Goal: Task Accomplishment & Management: Complete application form

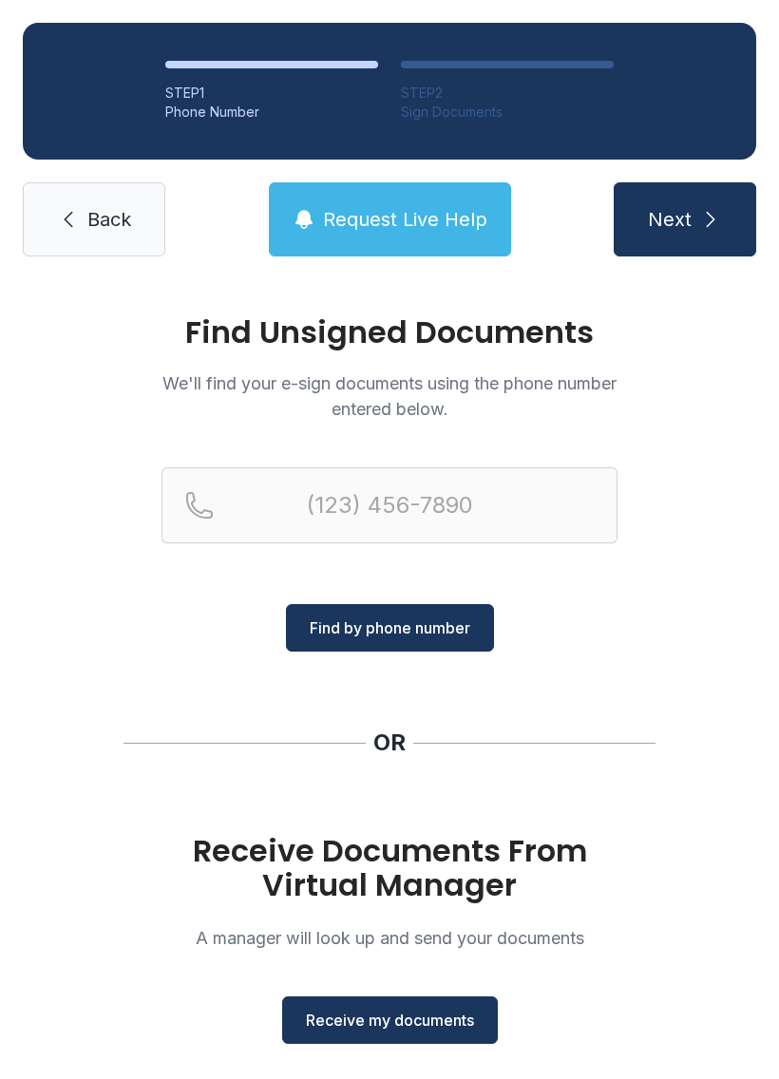
click at [409, 1019] on span "Receive my documents" at bounding box center [390, 1020] width 168 height 23
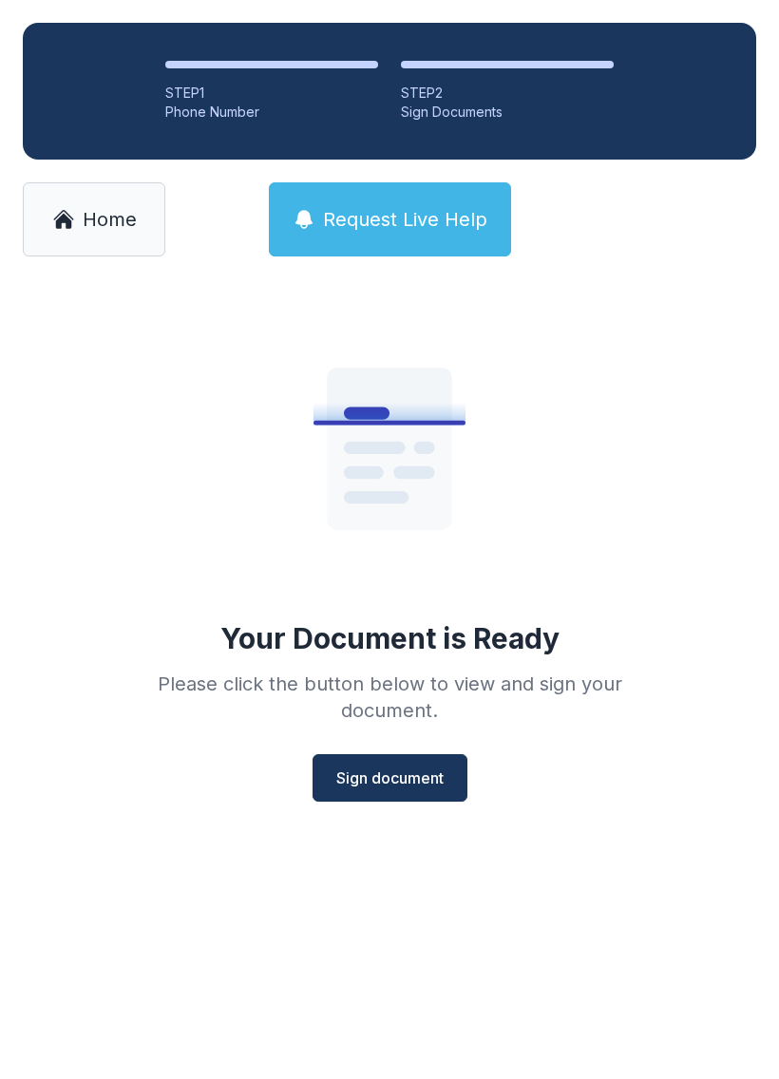
click at [442, 787] on span "Sign document" at bounding box center [389, 777] width 107 height 23
click at [391, 767] on span "Sign document" at bounding box center [389, 777] width 107 height 23
click at [413, 772] on span "Sign document" at bounding box center [389, 777] width 107 height 23
click at [116, 236] on link "Home" at bounding box center [94, 219] width 142 height 74
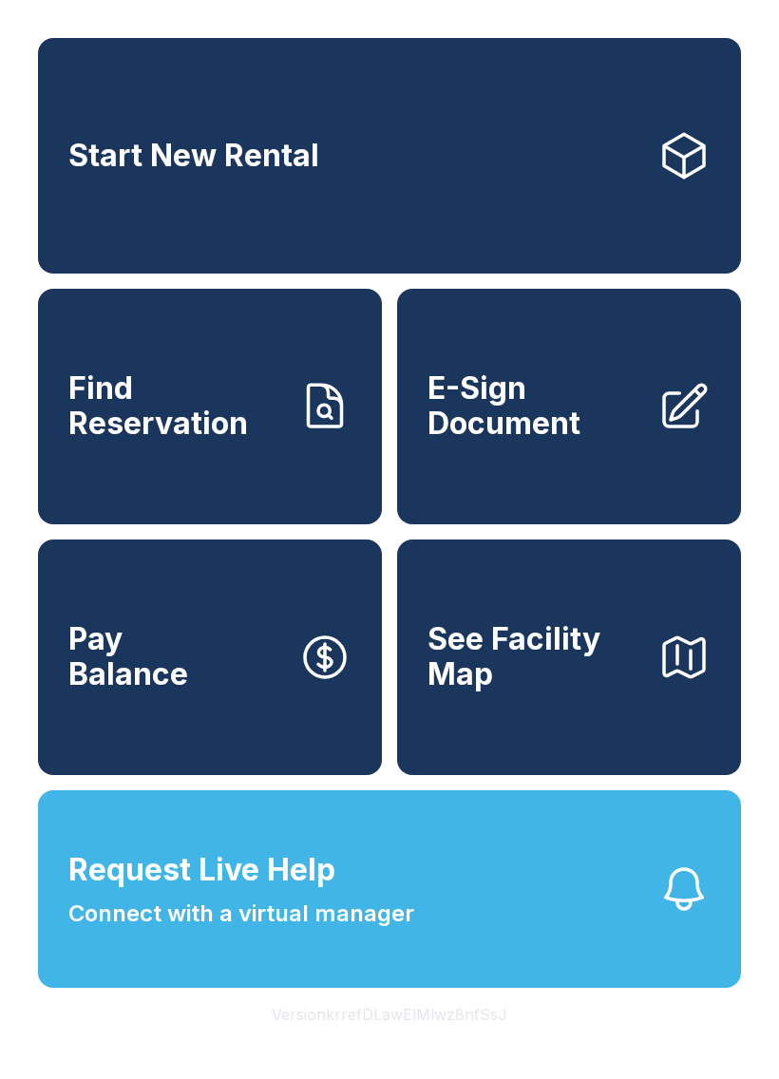
click at [602, 421] on span "E-Sign Document" at bounding box center [534, 405] width 215 height 69
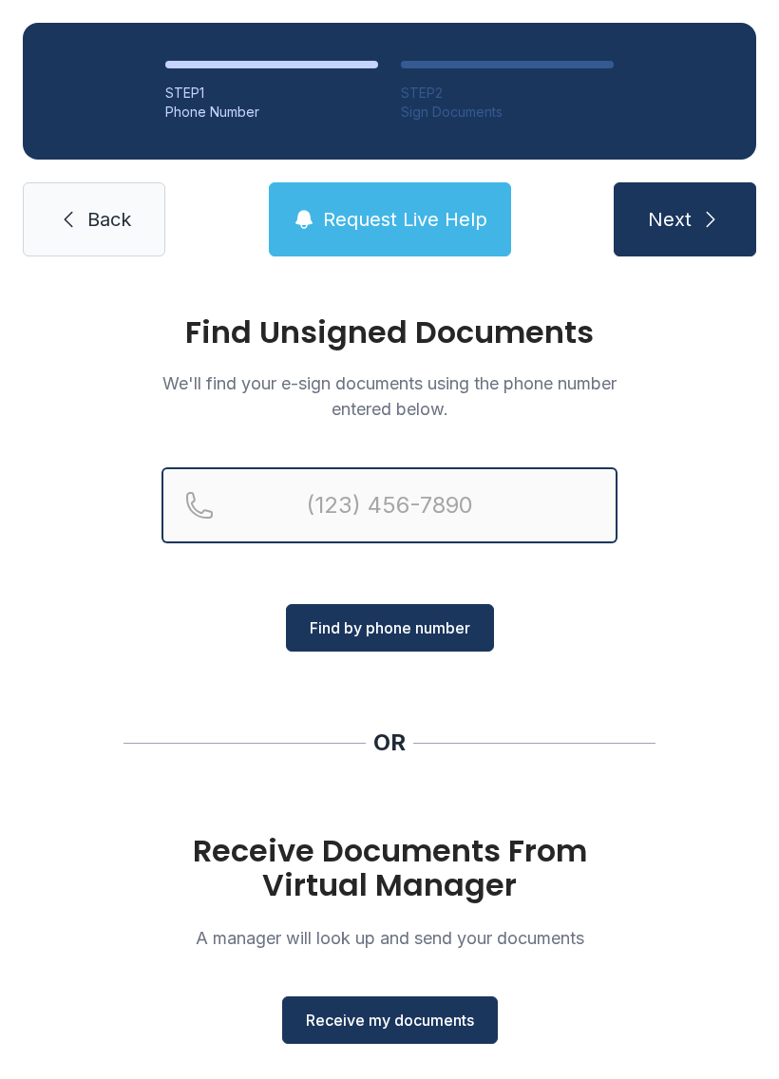
click at [408, 507] on input "Reservation phone number" at bounding box center [389, 505] width 456 height 76
type input "[PHONE_NUMBER]"
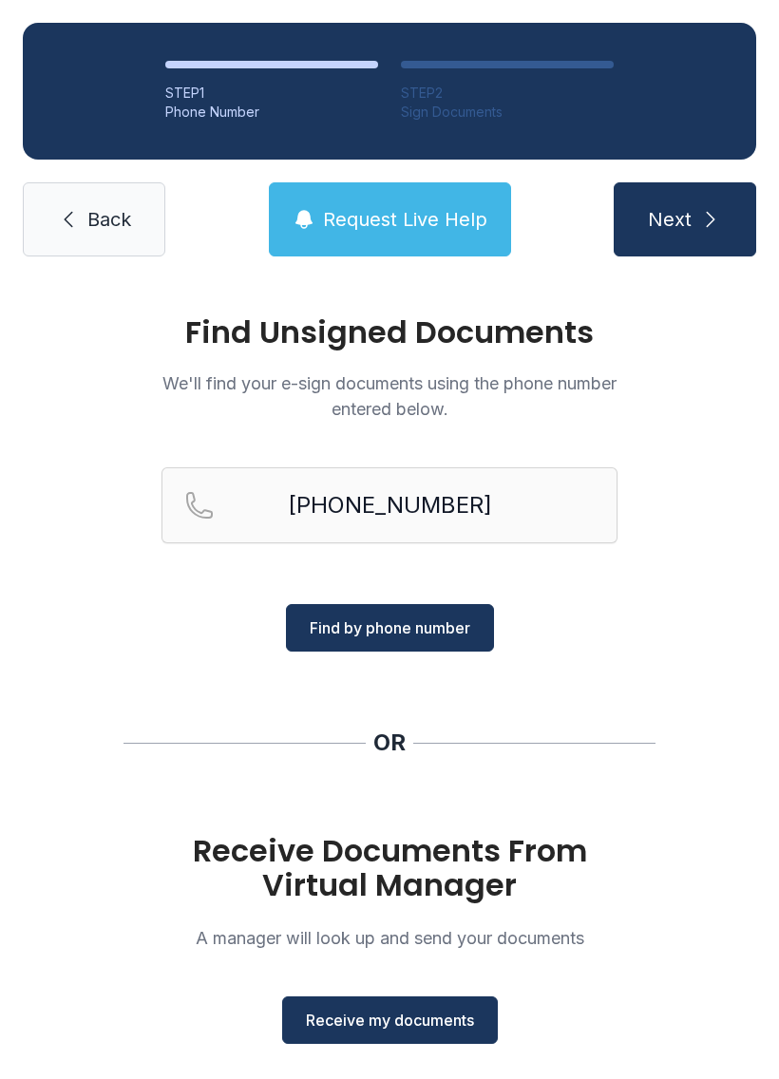
click at [451, 627] on span "Find by phone number" at bounding box center [390, 627] width 160 height 23
click at [444, 635] on span "Find by phone number" at bounding box center [390, 627] width 160 height 23
click at [441, 640] on button "Find by phone number" at bounding box center [390, 627] width 208 height 47
click at [455, 619] on span "Find by phone number" at bounding box center [390, 627] width 160 height 23
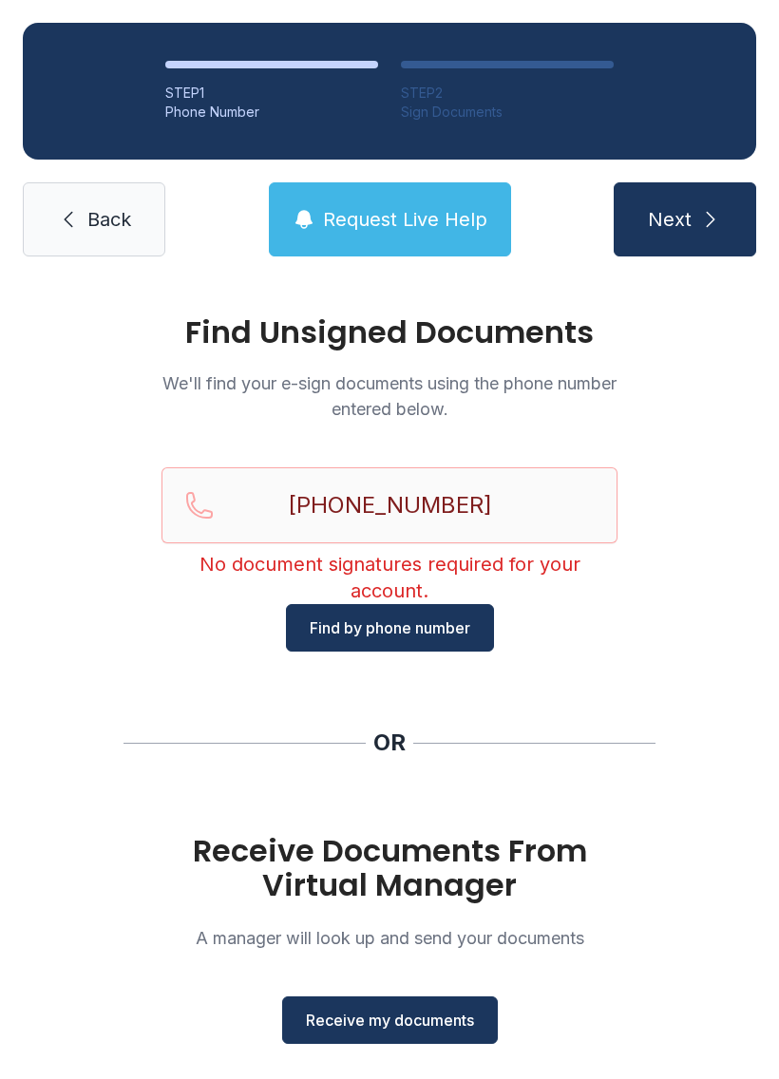
click at [427, 1006] on button "Receive my documents" at bounding box center [390, 1019] width 216 height 47
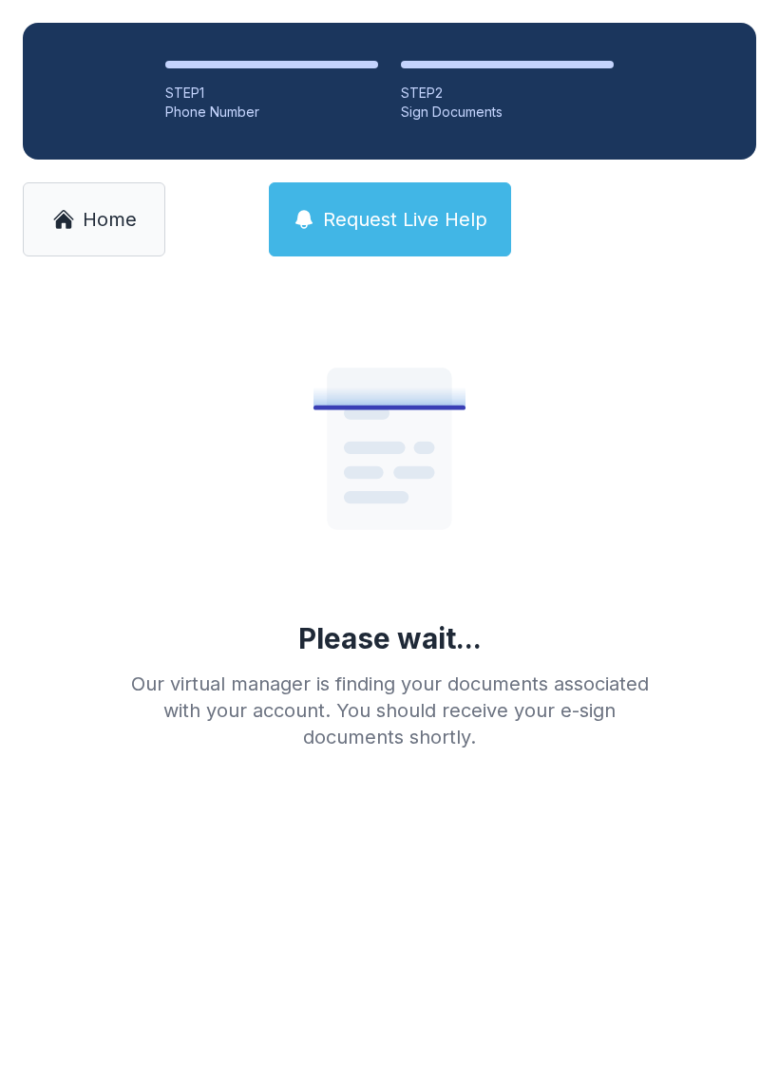
click at [84, 227] on span "Home" at bounding box center [110, 219] width 54 height 27
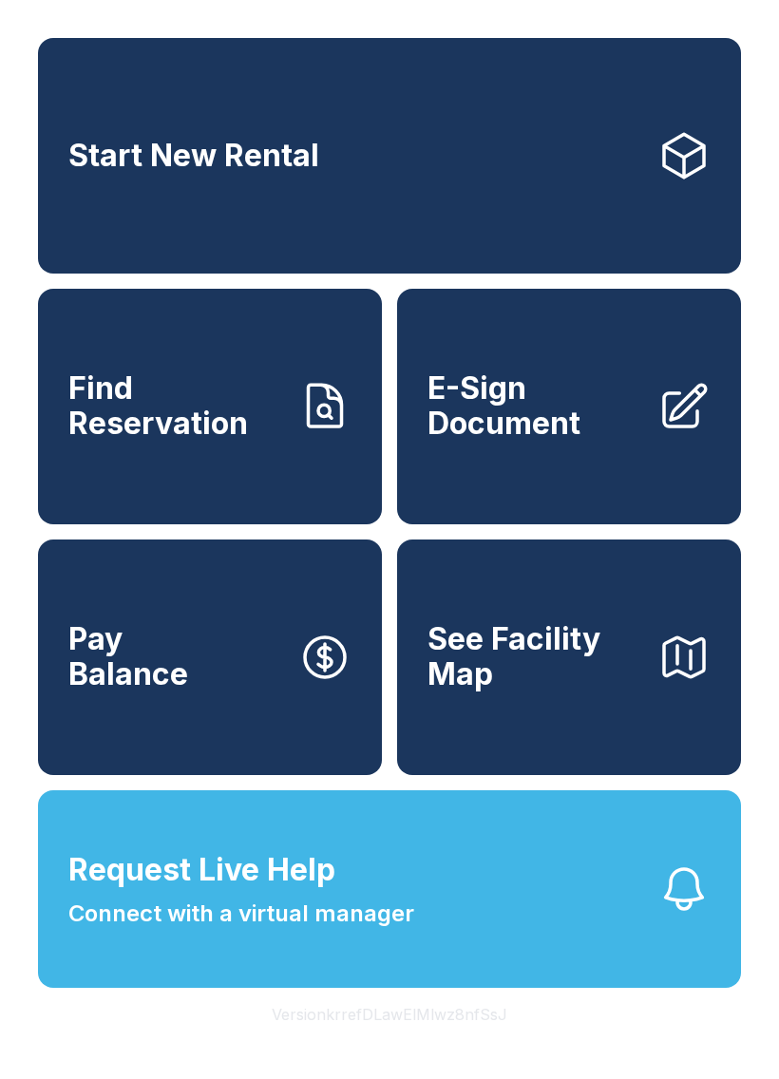
click at [600, 412] on span "E-Sign Document" at bounding box center [534, 405] width 215 height 69
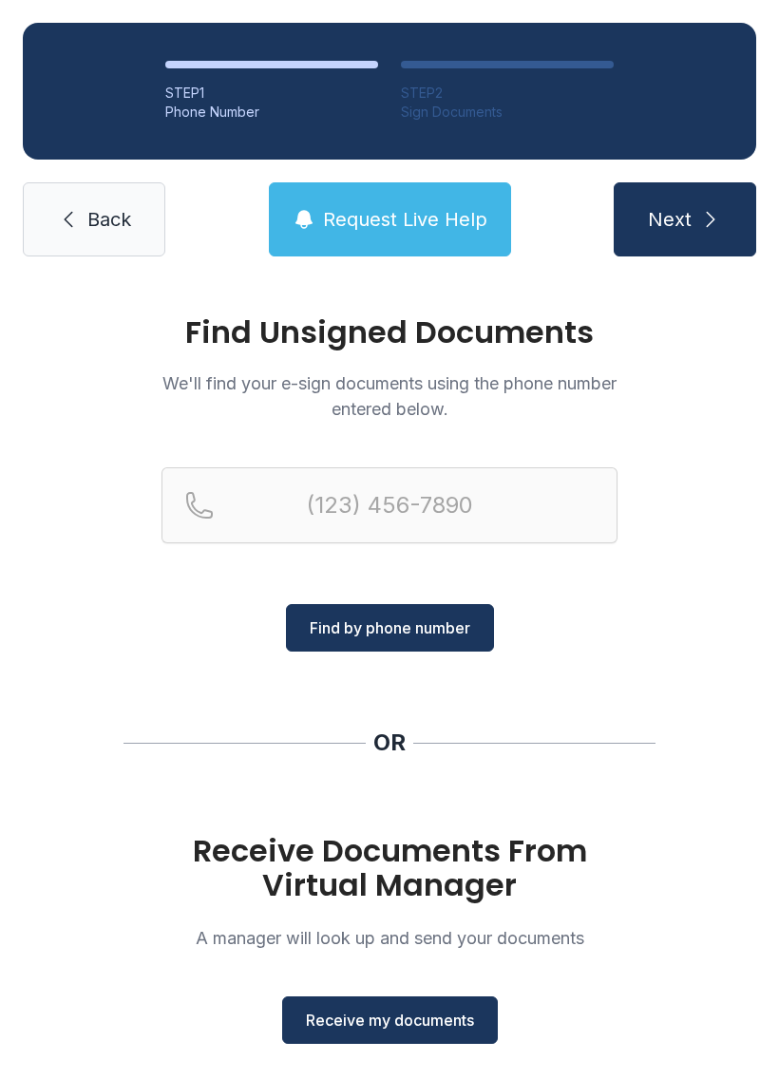
click at [423, 1003] on button "Receive my documents" at bounding box center [390, 1019] width 216 height 47
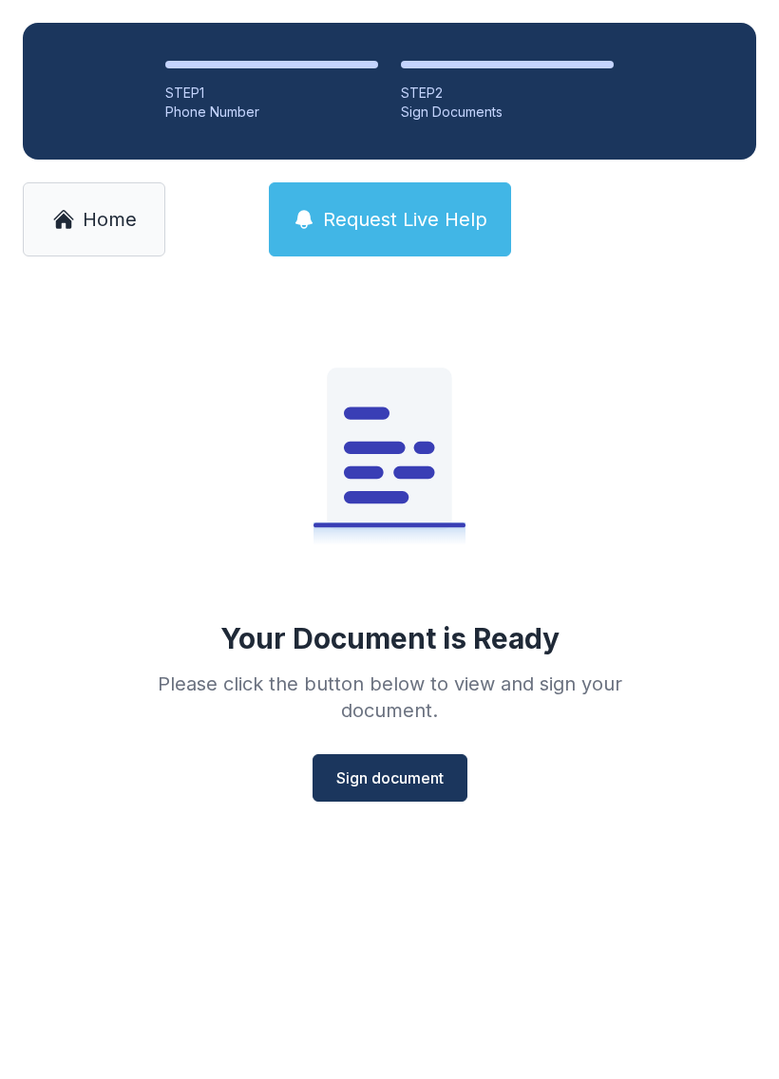
click at [363, 784] on span "Sign document" at bounding box center [389, 777] width 107 height 23
